Goal: Navigation & Orientation: Find specific page/section

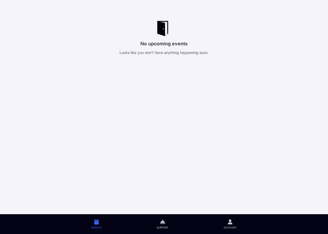
click at [162, 223] on icon at bounding box center [162, 222] width 5 height 6
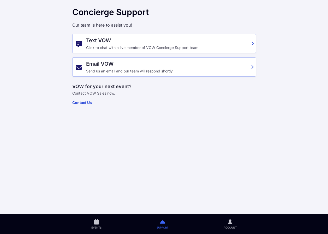
click at [226, 222] on link "Account" at bounding box center [230, 224] width 68 height 20
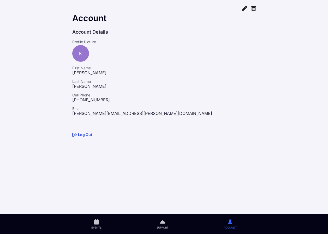
click at [94, 220] on icon at bounding box center [96, 222] width 5 height 6
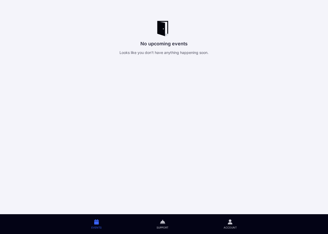
click at [152, 219] on link "Support" at bounding box center [162, 224] width 67 height 20
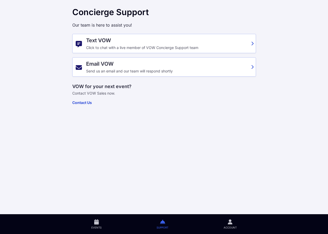
click at [101, 226] on link "Events" at bounding box center [96, 224] width 65 height 20
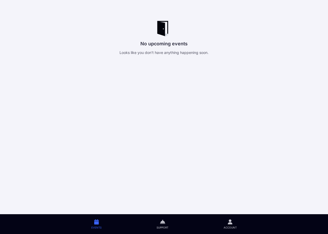
click at [233, 228] on span "Account" at bounding box center [230, 228] width 13 height 4
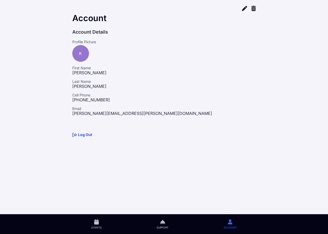
click at [95, 226] on span "Events" at bounding box center [96, 228] width 10 height 4
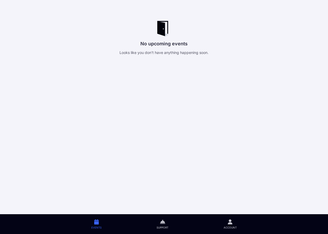
click at [161, 221] on icon at bounding box center [162, 222] width 5 height 6
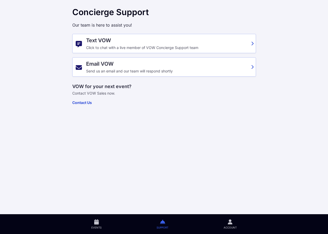
click at [231, 228] on span "Account" at bounding box center [230, 228] width 13 height 4
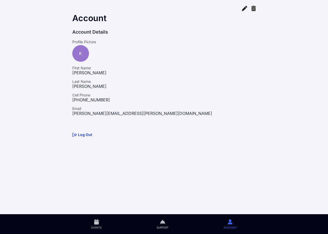
click at [102, 222] on link "Events" at bounding box center [96, 224] width 65 height 20
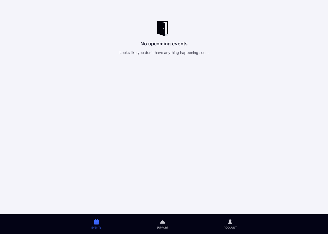
click at [227, 232] on link "Account" at bounding box center [230, 224] width 68 height 20
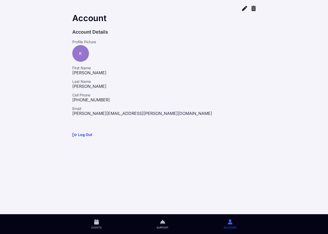
click at [162, 224] on icon at bounding box center [162, 222] width 5 height 6
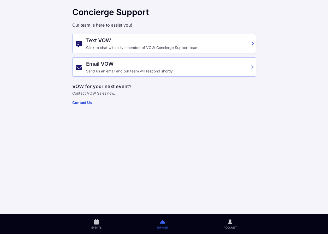
click at [96, 220] on icon at bounding box center [96, 222] width 5 height 6
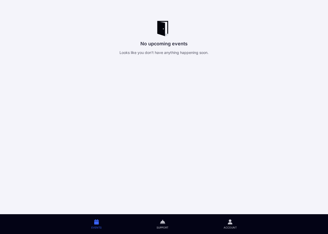
click at [231, 221] on icon at bounding box center [230, 222] width 5 height 6
